Goal: Transaction & Acquisition: Purchase product/service

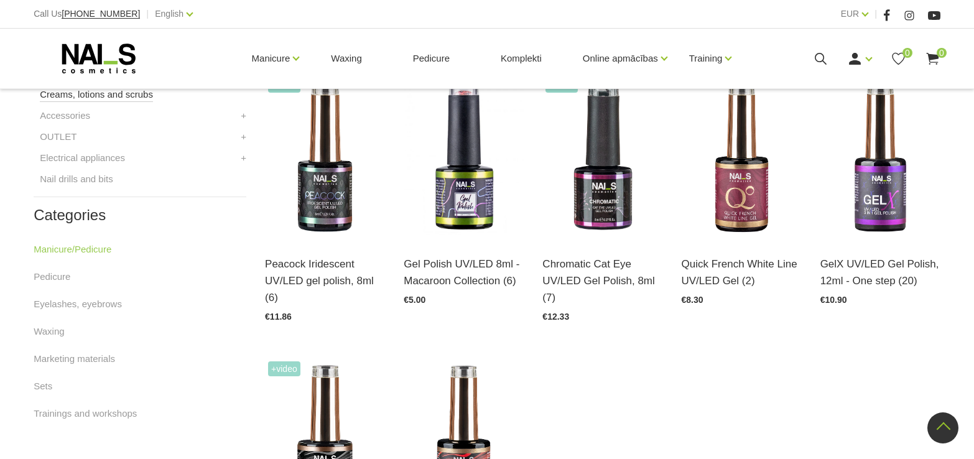
scroll to position [643, 0]
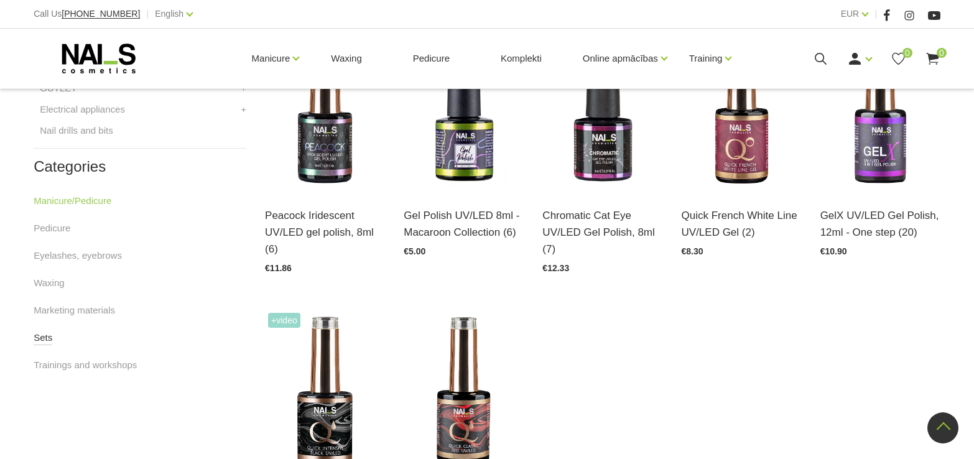
click at [39, 333] on link "Sets" at bounding box center [43, 337] width 19 height 15
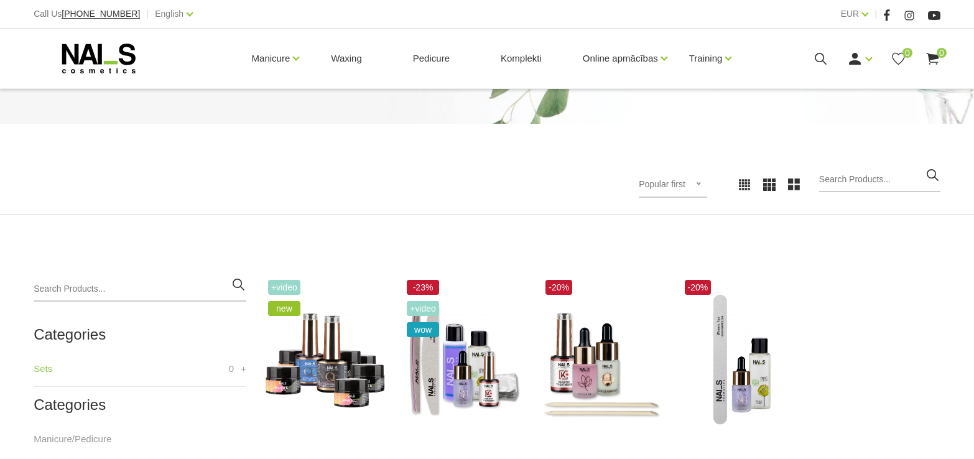
scroll to position [70, 0]
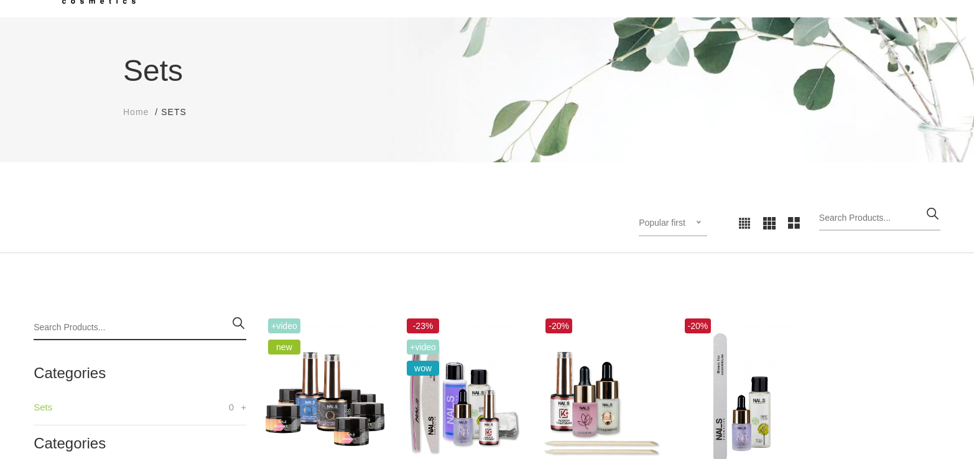
click at [124, 327] on input "search" at bounding box center [140, 327] width 213 height 25
type input "nails"
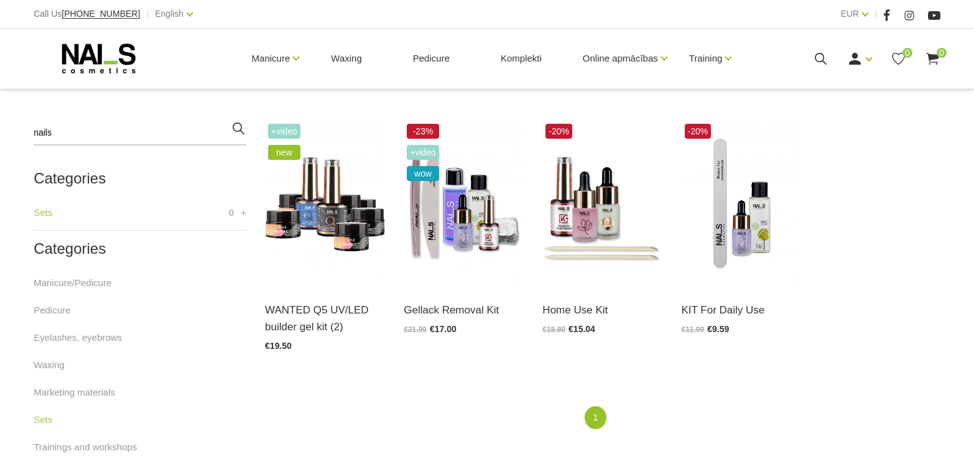
scroll to position [274, 0]
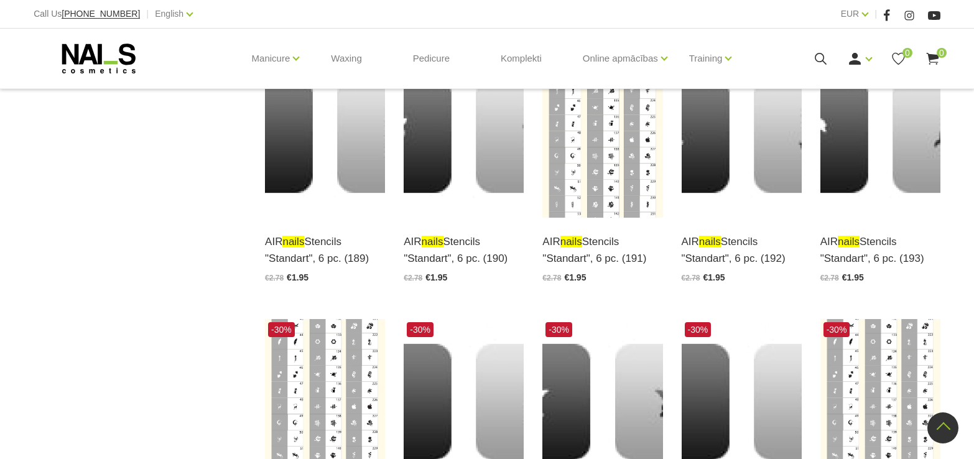
scroll to position [6539, 0]
